Goal: Information Seeking & Learning: Find specific page/section

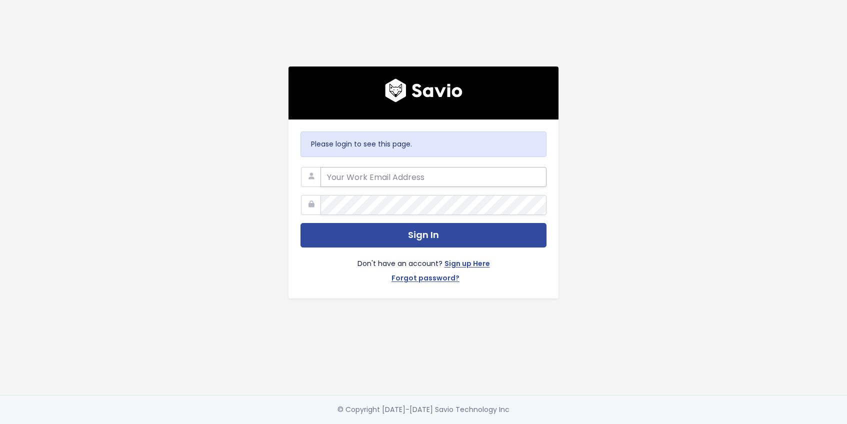
click at [387, 170] on input "email" at bounding box center [434, 177] width 226 height 20
type input "[PERSON_NAME][EMAIL_ADDRESS][DOMAIN_NAME]"
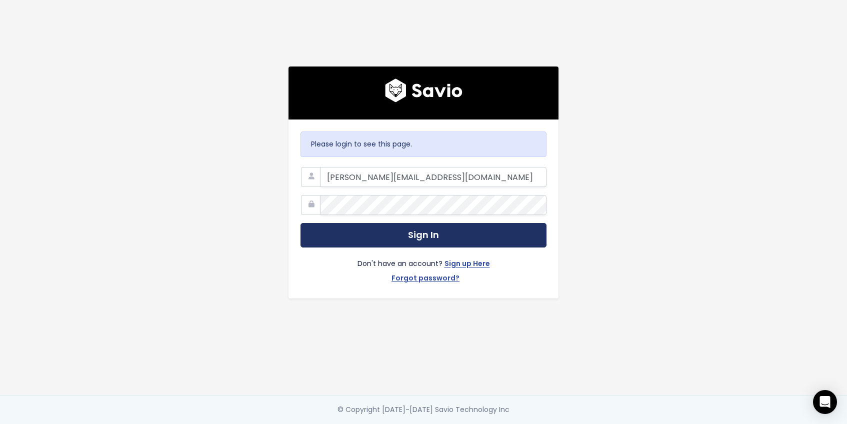
click at [423, 240] on button "Sign In" at bounding box center [424, 235] width 246 height 25
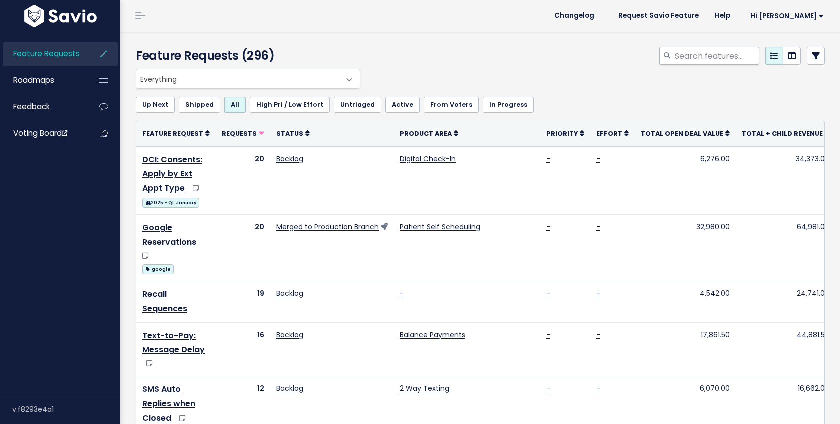
click at [664, 55] on div at bounding box center [666, 56] width 15 height 18
click at [674, 56] on input "search" at bounding box center [717, 56] width 86 height 18
type input "apple"
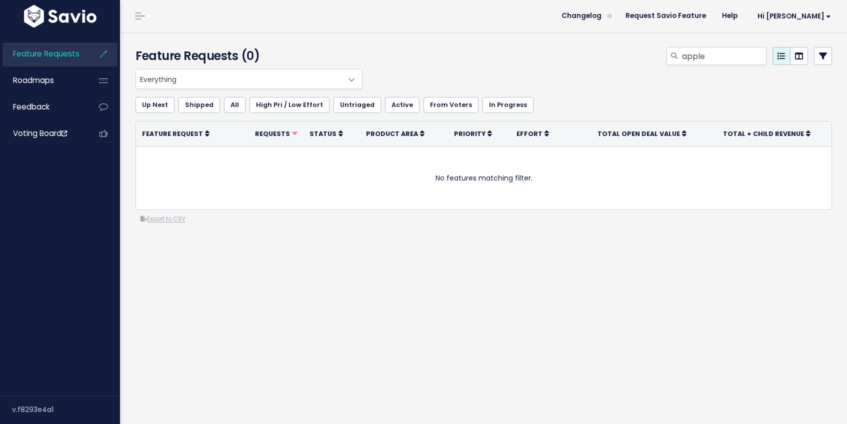
drag, startPoint x: 597, startPoint y: 52, endPoint x: 589, endPoint y: 57, distance: 9.7
click at [597, 52] on div "apple" at bounding box center [603, 58] width 475 height 22
click at [622, 76] on div "Everything No Product Area 2 Way Texting Balance Payments Broadcast Messaging D…" at bounding box center [481, 79] width 697 height 20
